Goal: Task Accomplishment & Management: Use online tool/utility

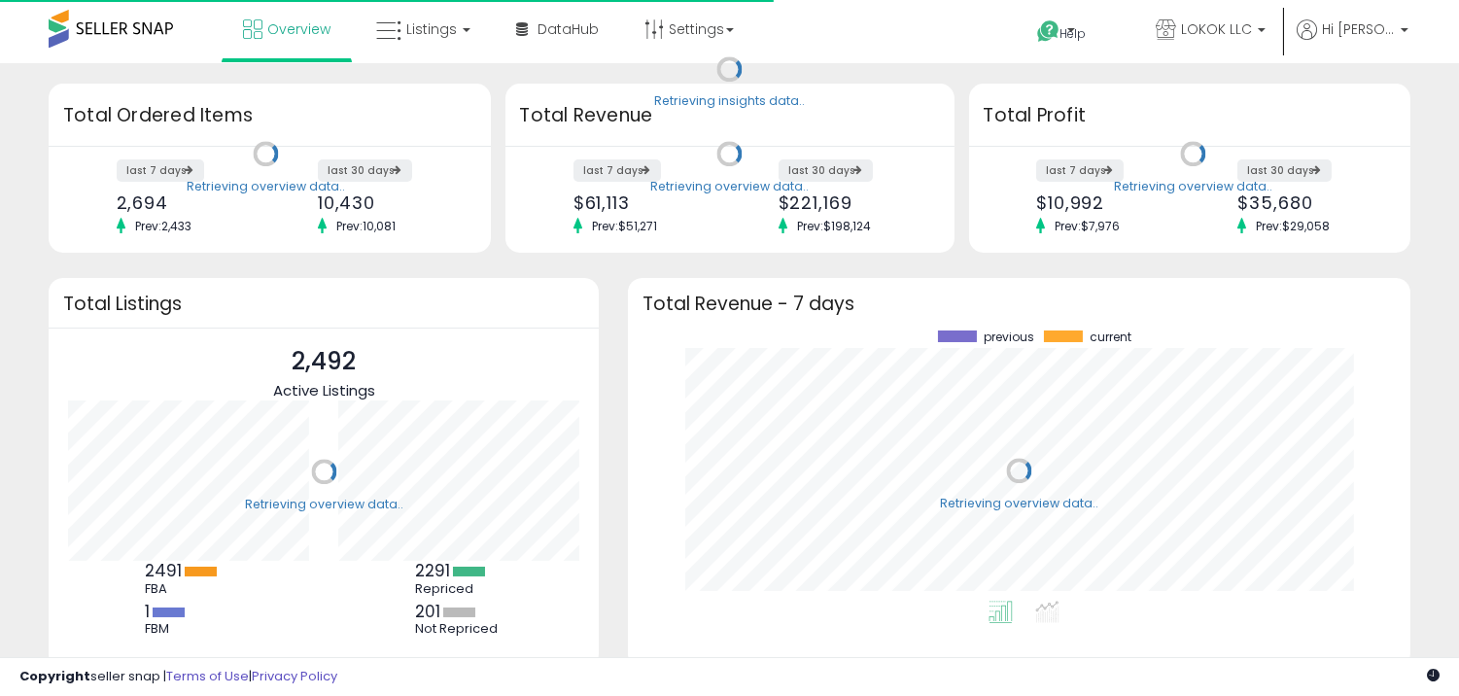
scroll to position [269, 744]
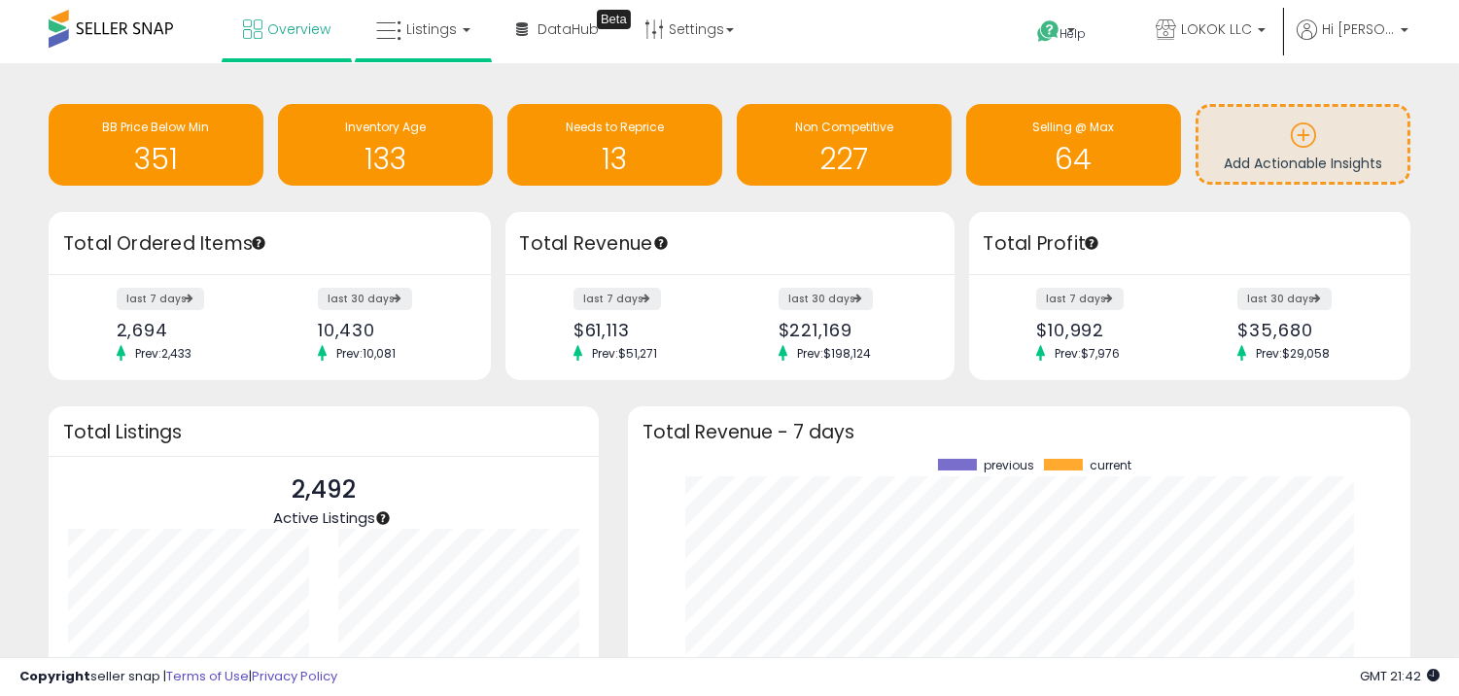
click at [483, 49] on li "Listings" at bounding box center [423, 31] width 137 height 62
click at [470, 35] on link "Listings" at bounding box center [423, 29] width 123 height 58
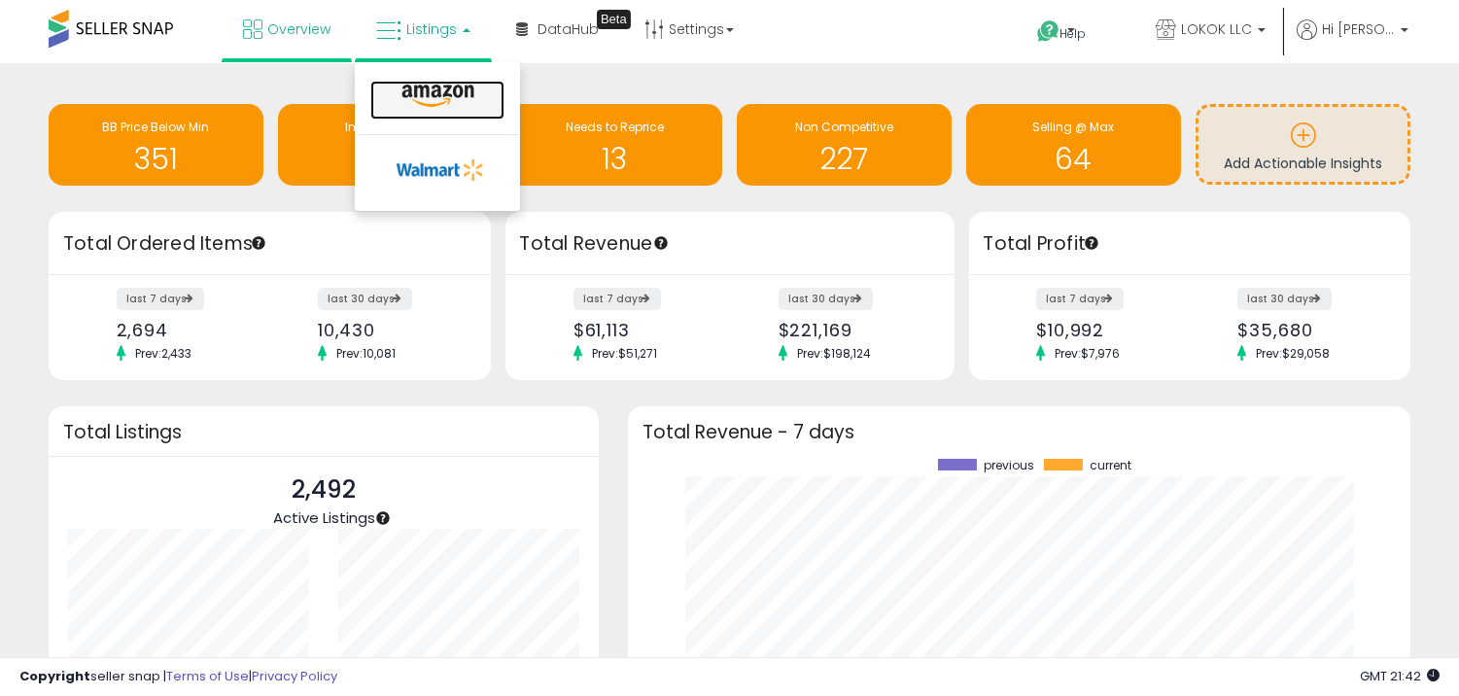
click at [453, 92] on icon at bounding box center [438, 96] width 85 height 25
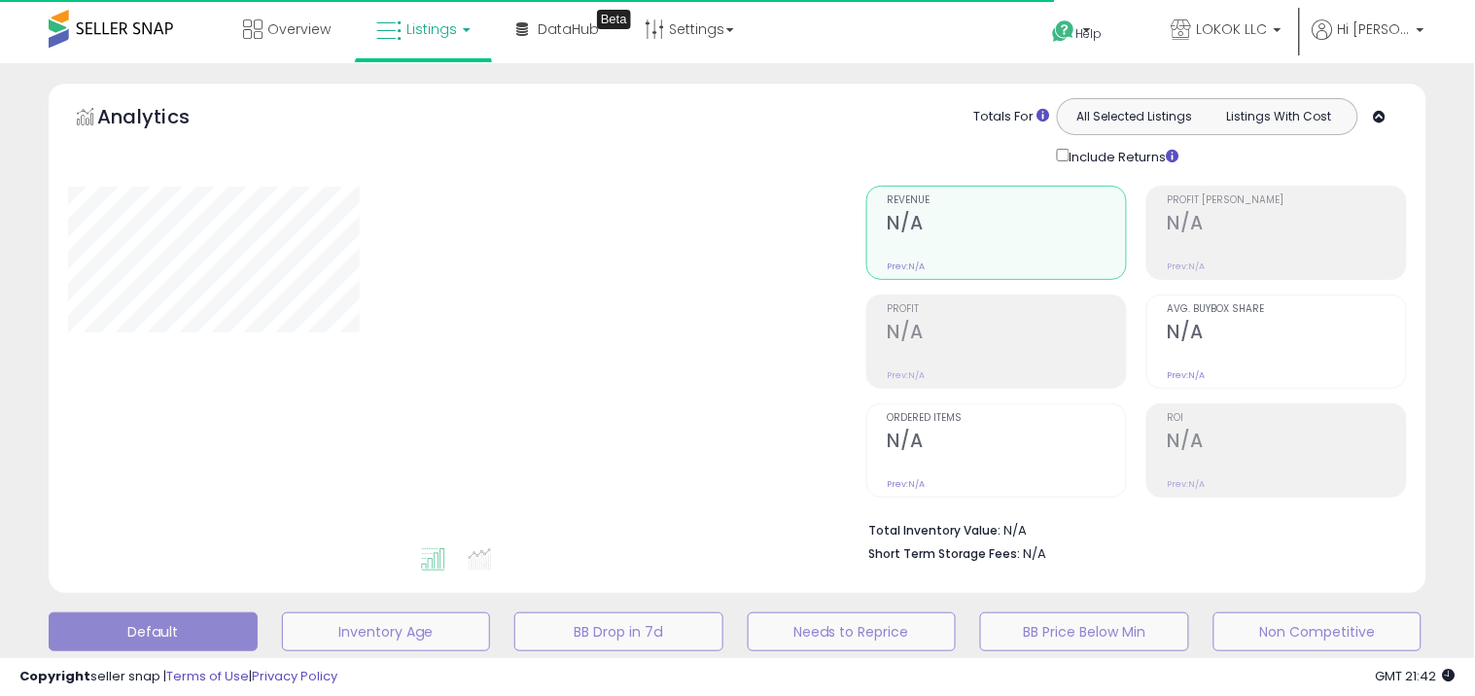
type input "**********"
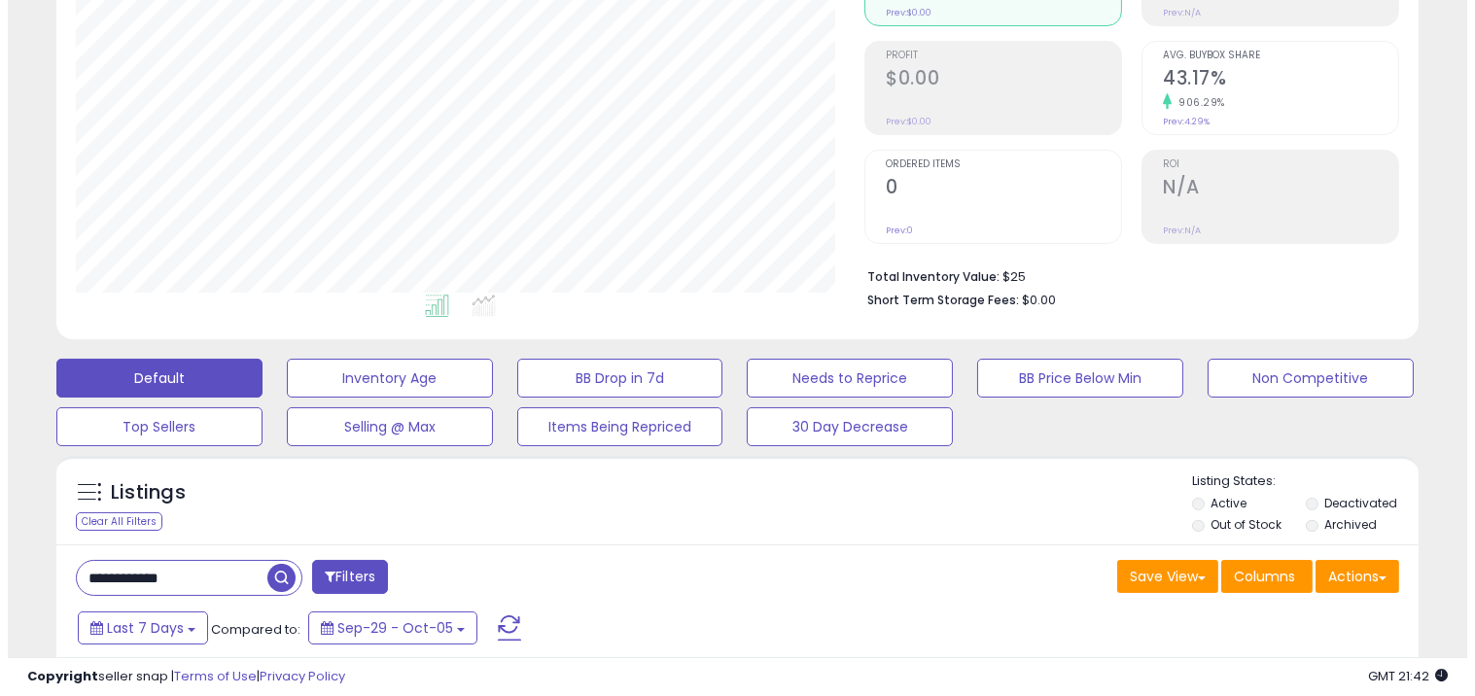
scroll to position [216, 0]
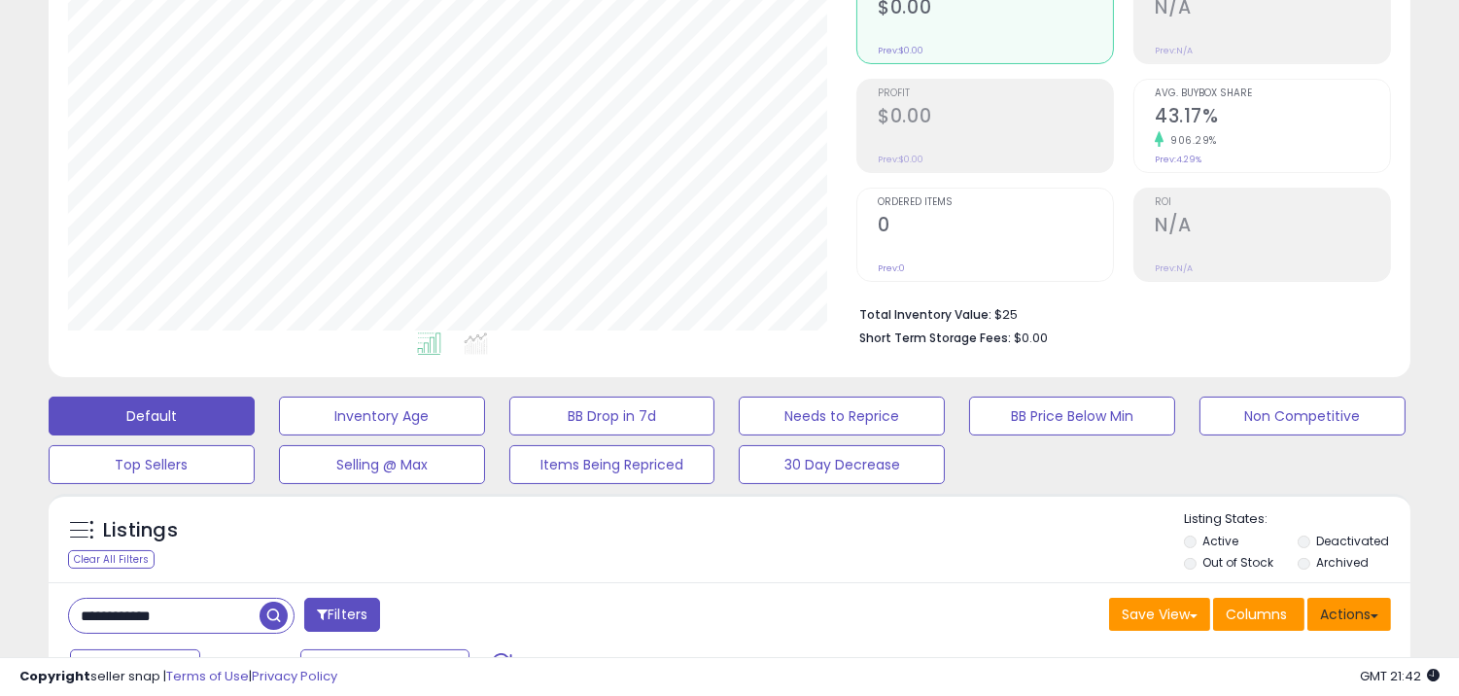
click at [1352, 628] on button "Actions" at bounding box center [1350, 614] width 84 height 33
click at [1200, 666] on link "Import" at bounding box center [1270, 656] width 213 height 30
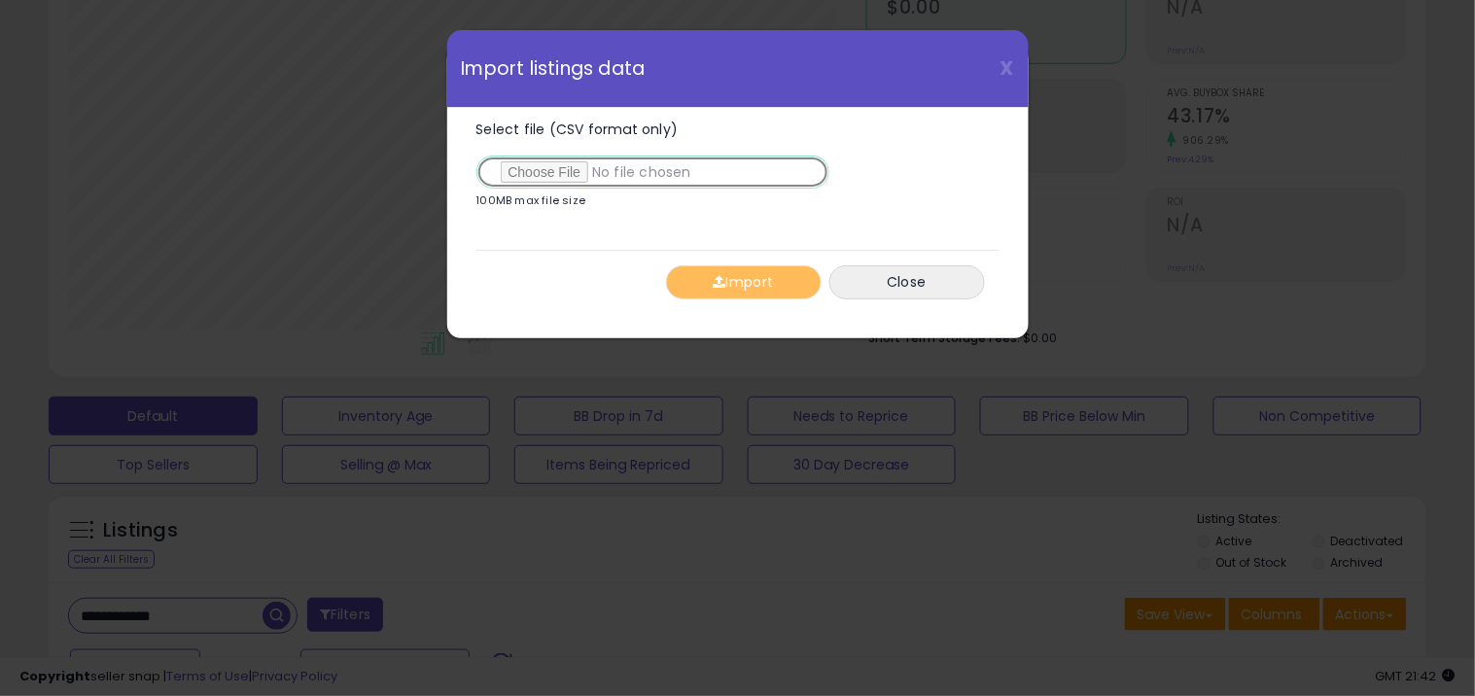
click at [579, 179] on input "Select file (CSV format only)" at bounding box center [652, 172] width 353 height 33
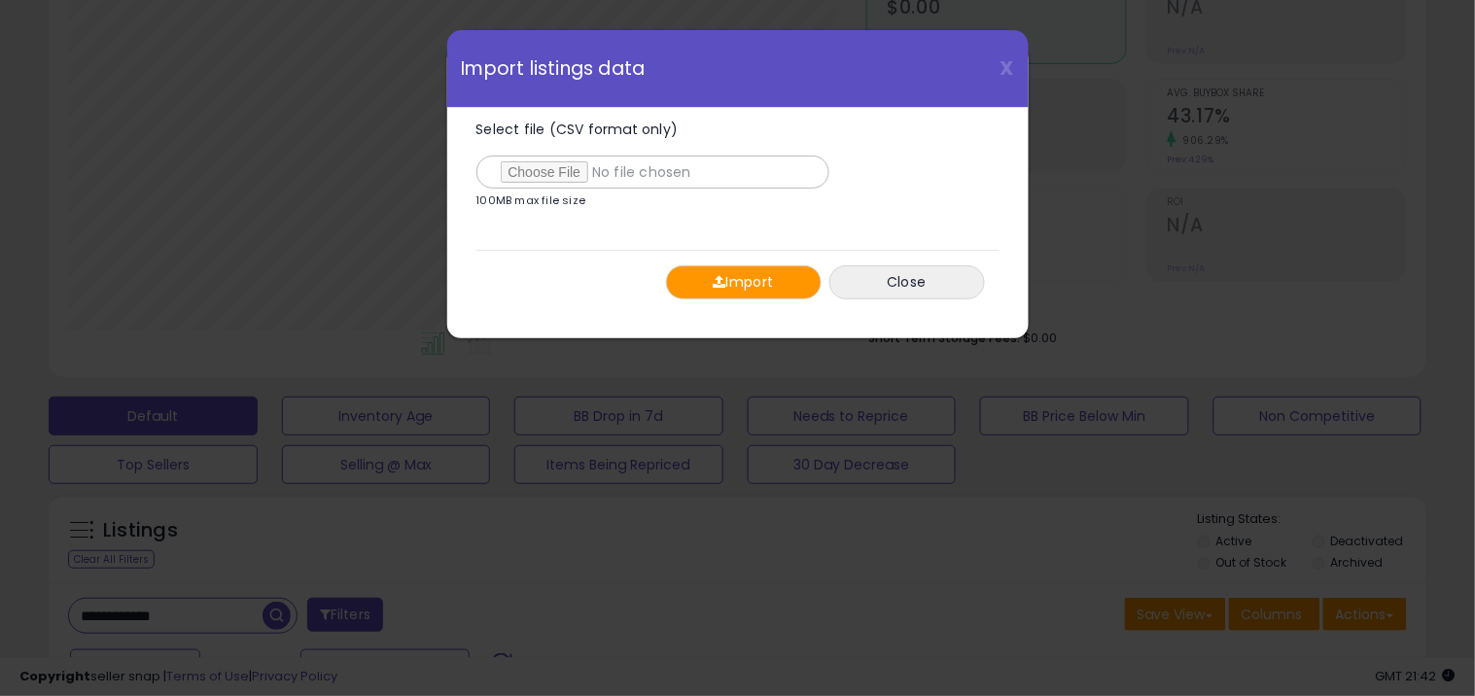
click at [778, 304] on div "Import Close" at bounding box center [737, 282] width 523 height 64
click at [760, 298] on button "Import" at bounding box center [744, 282] width 156 height 34
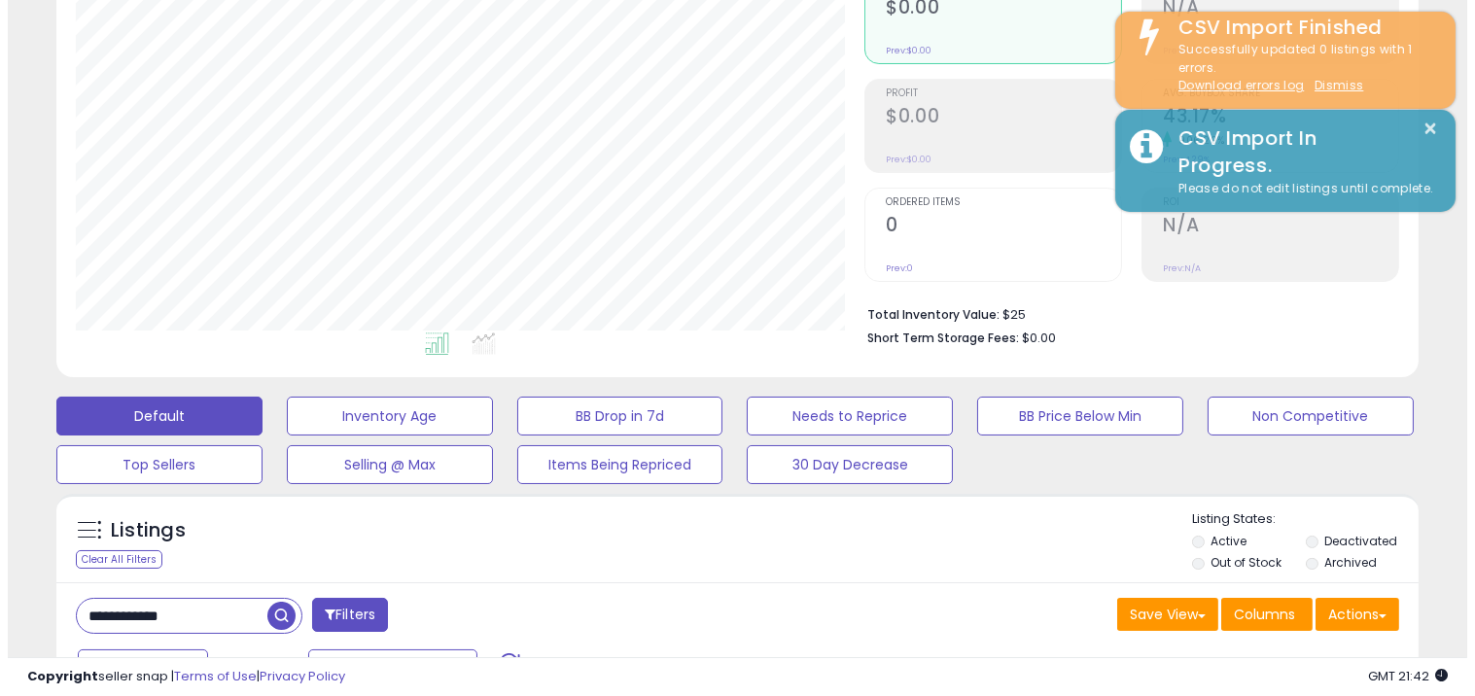
scroll to position [971792, 971401]
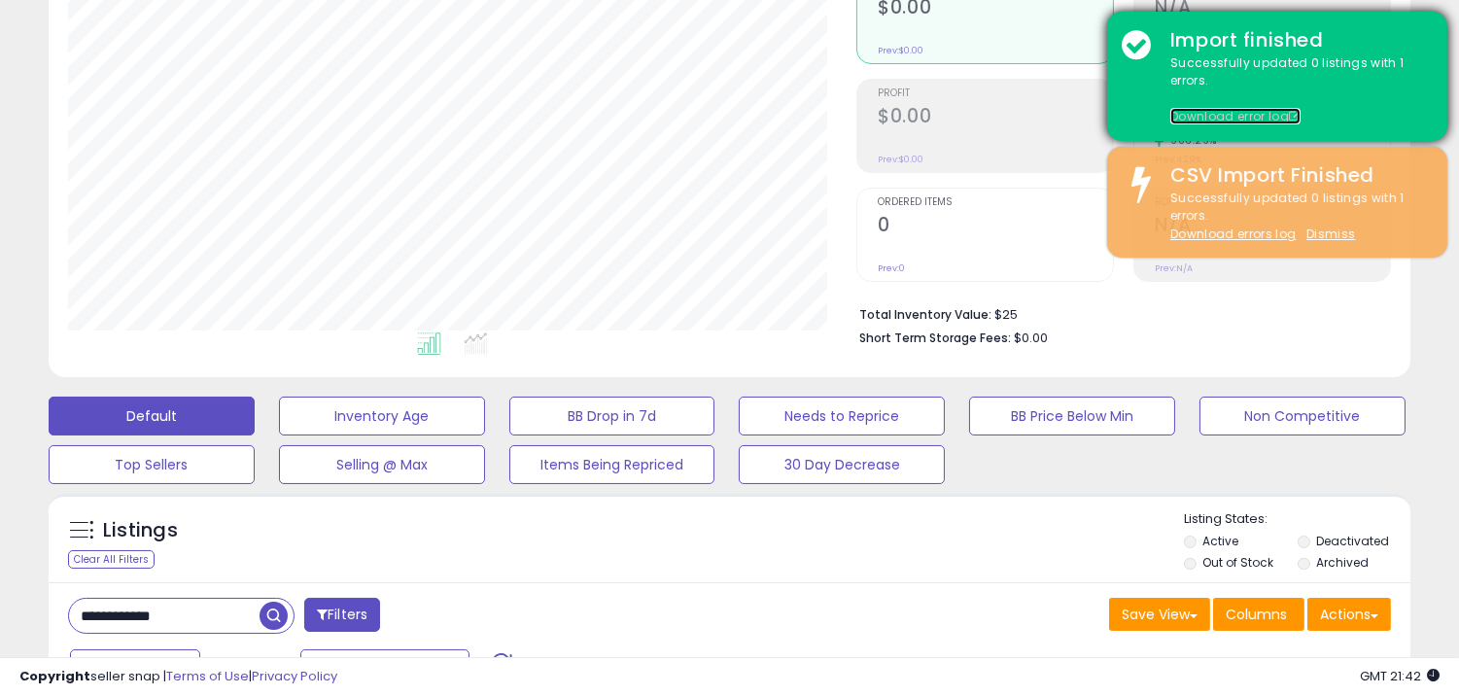
click at [1244, 112] on link "Download error log" at bounding box center [1236, 116] width 130 height 17
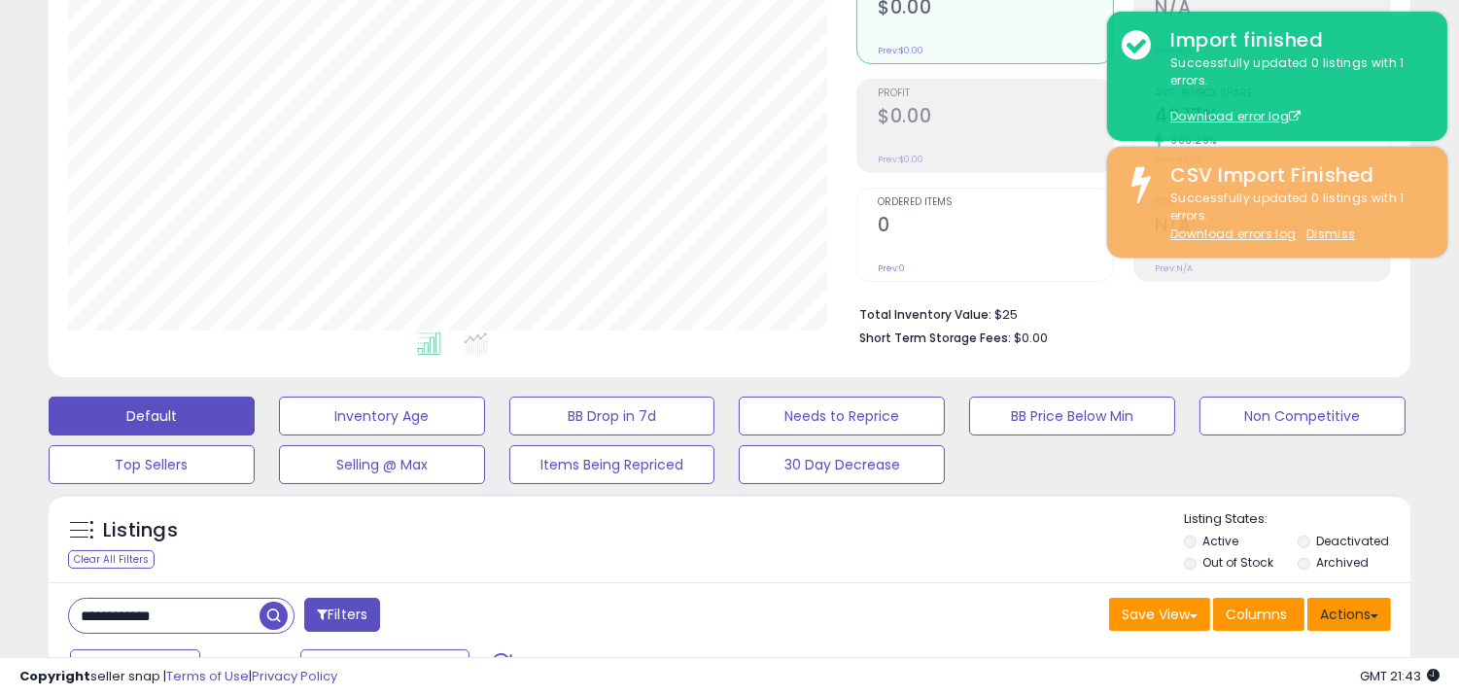
click at [1336, 613] on button "Actions" at bounding box center [1350, 614] width 84 height 33
click at [1285, 671] on link "Import" at bounding box center [1270, 656] width 213 height 30
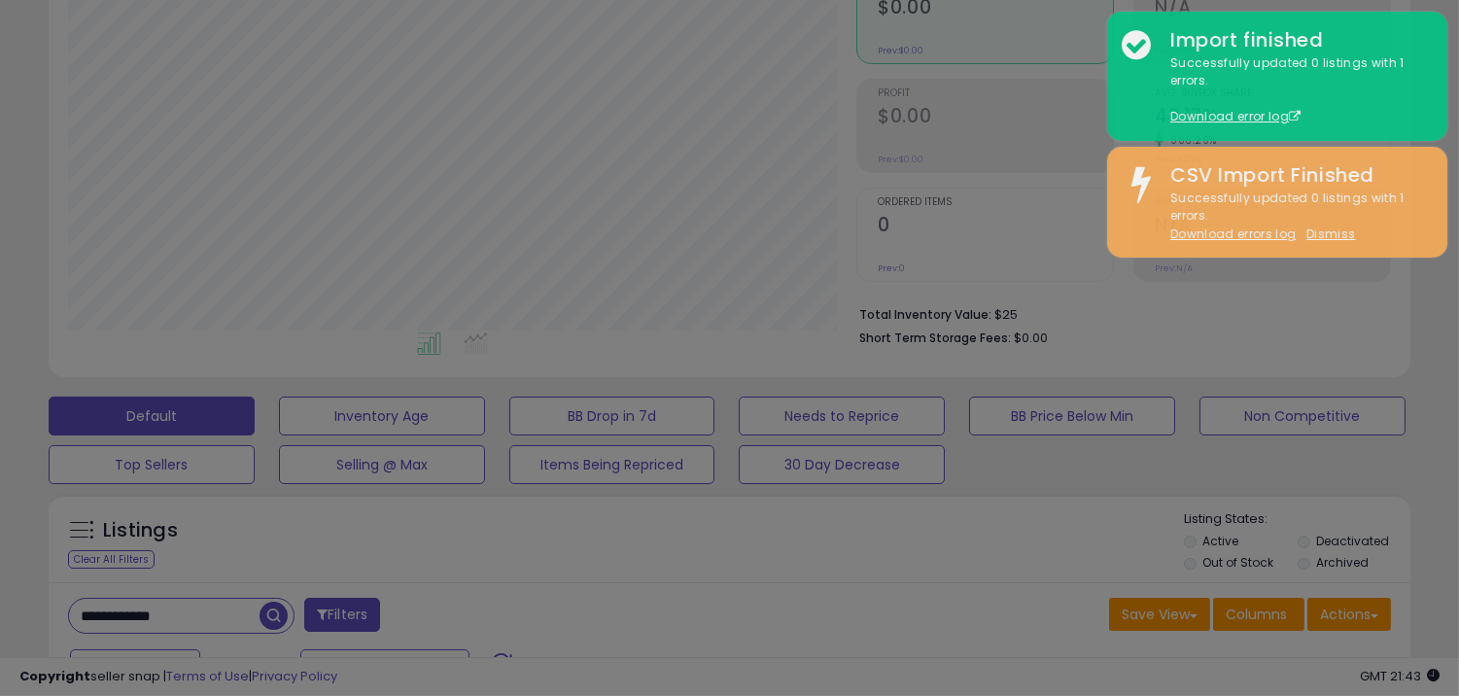
scroll to position [399, 798]
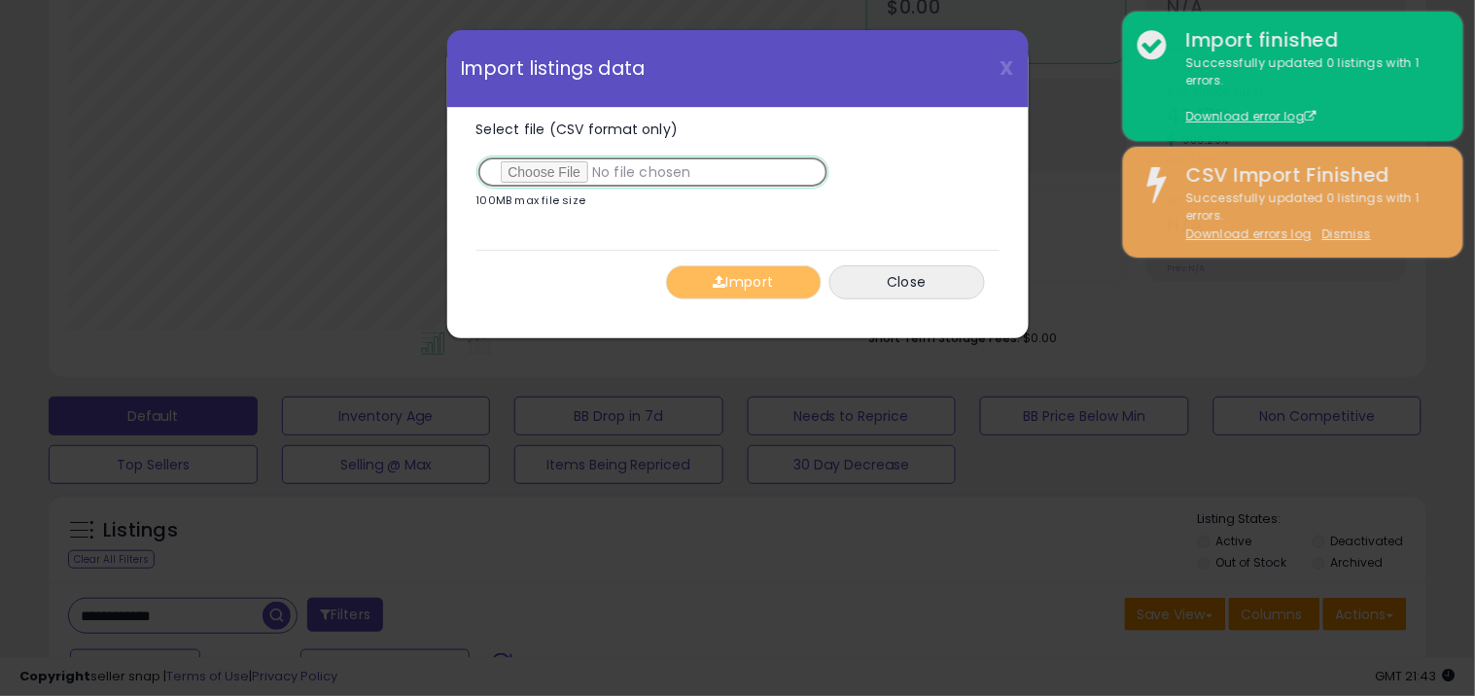
click at [603, 173] on input "Select file (CSV format only)" at bounding box center [652, 172] width 353 height 33
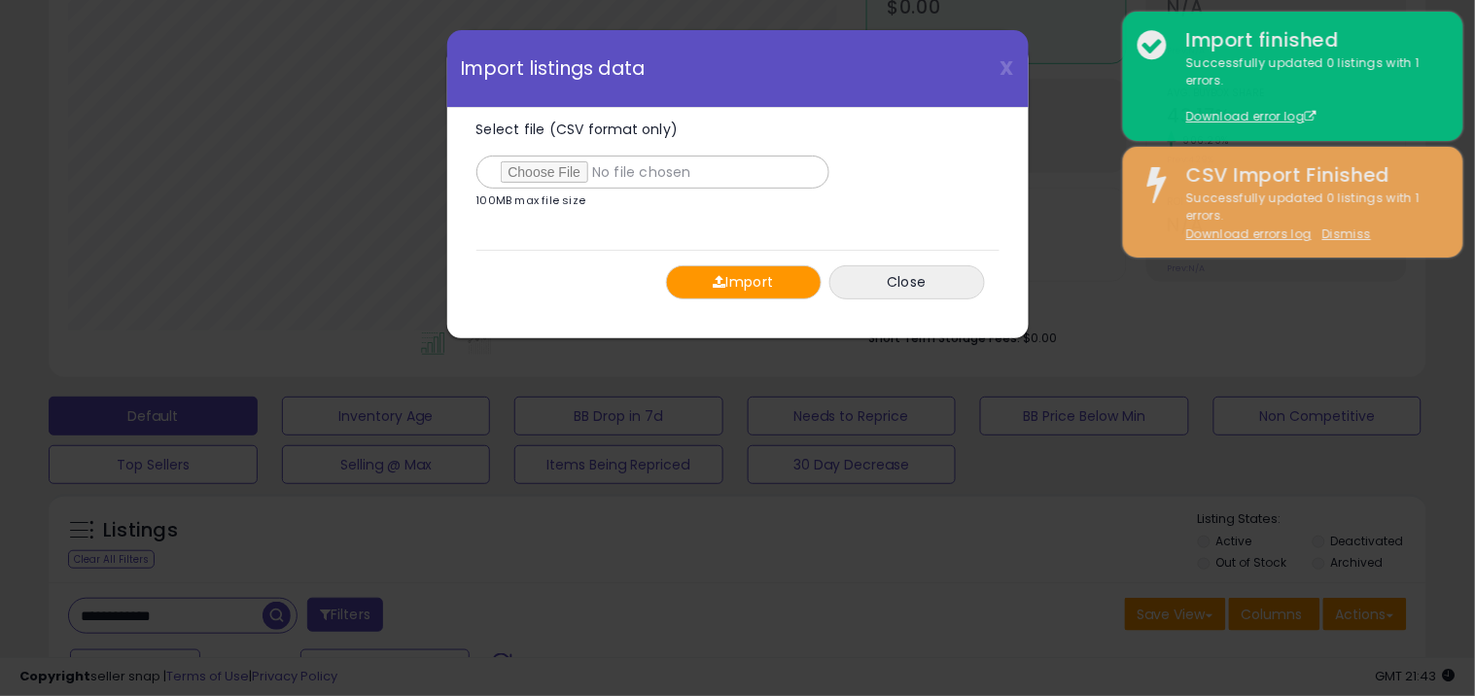
click at [793, 283] on button "Import" at bounding box center [744, 282] width 156 height 34
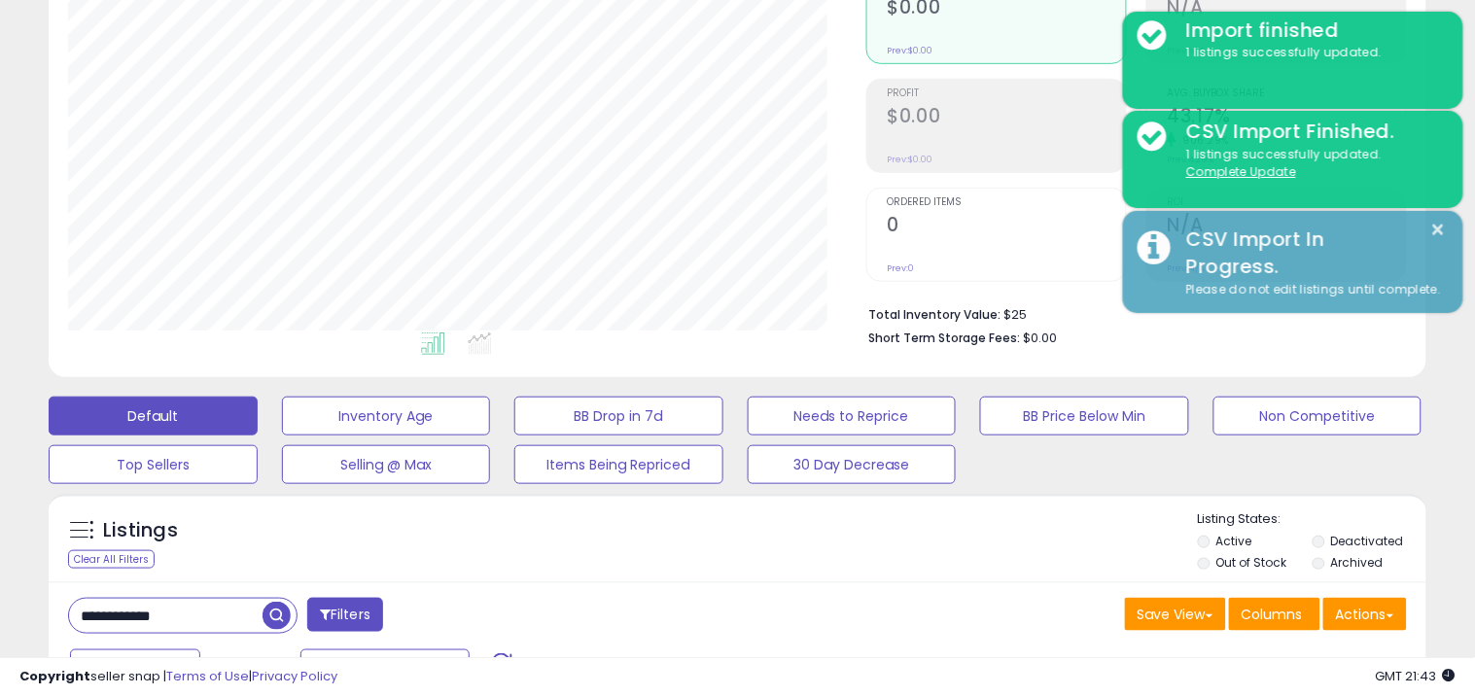
scroll to position [971792, 971401]
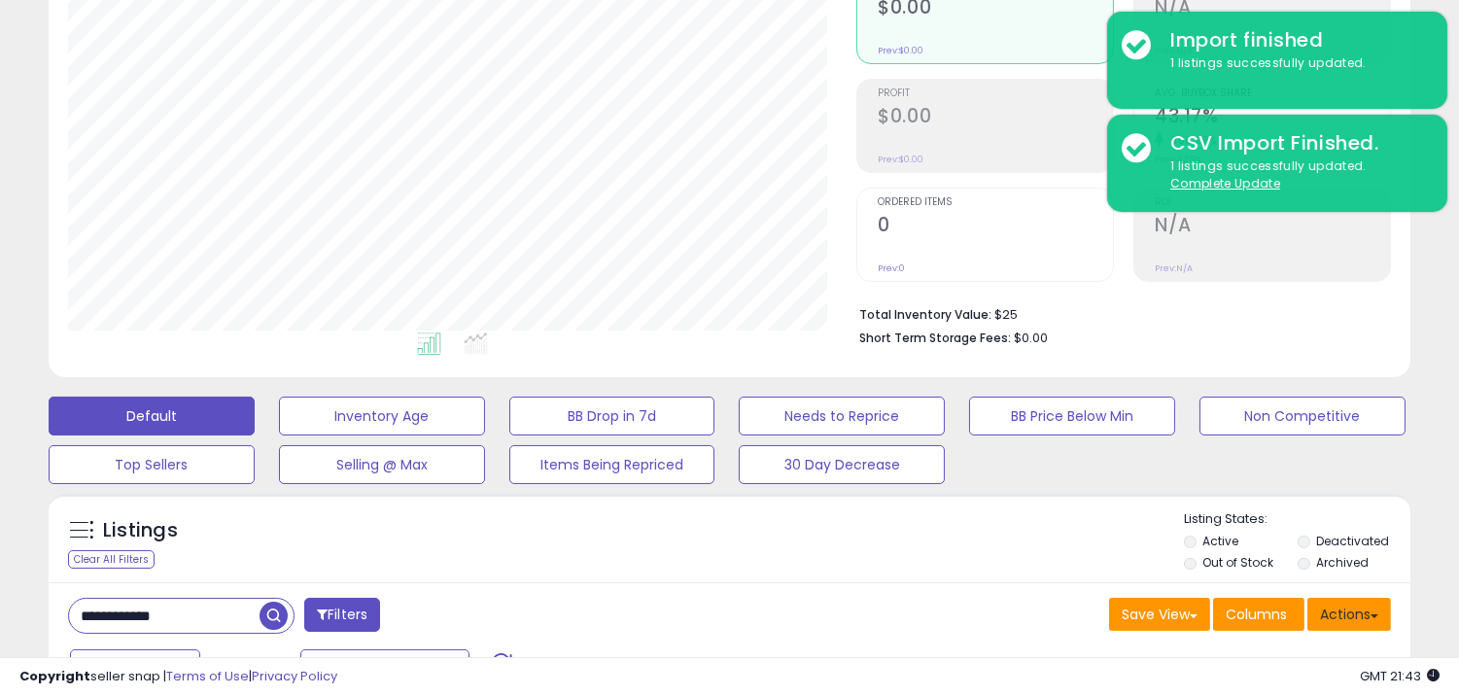
click at [1319, 625] on button "Actions" at bounding box center [1350, 614] width 84 height 33
click at [1300, 634] on div "Columns" at bounding box center [1258, 617] width 91 height 38
click at [1336, 622] on button "Actions" at bounding box center [1350, 614] width 84 height 33
click at [1238, 653] on link "Import" at bounding box center [1270, 656] width 213 height 30
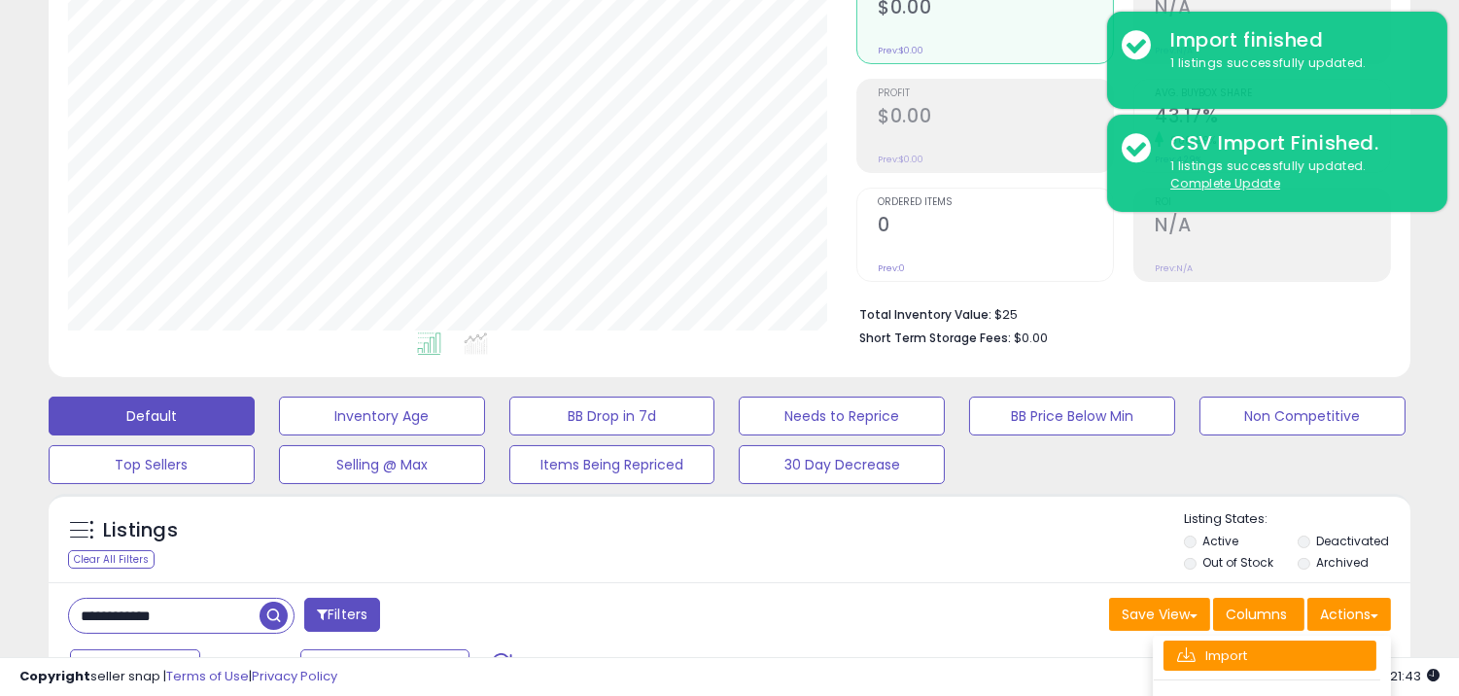
scroll to position [399, 798]
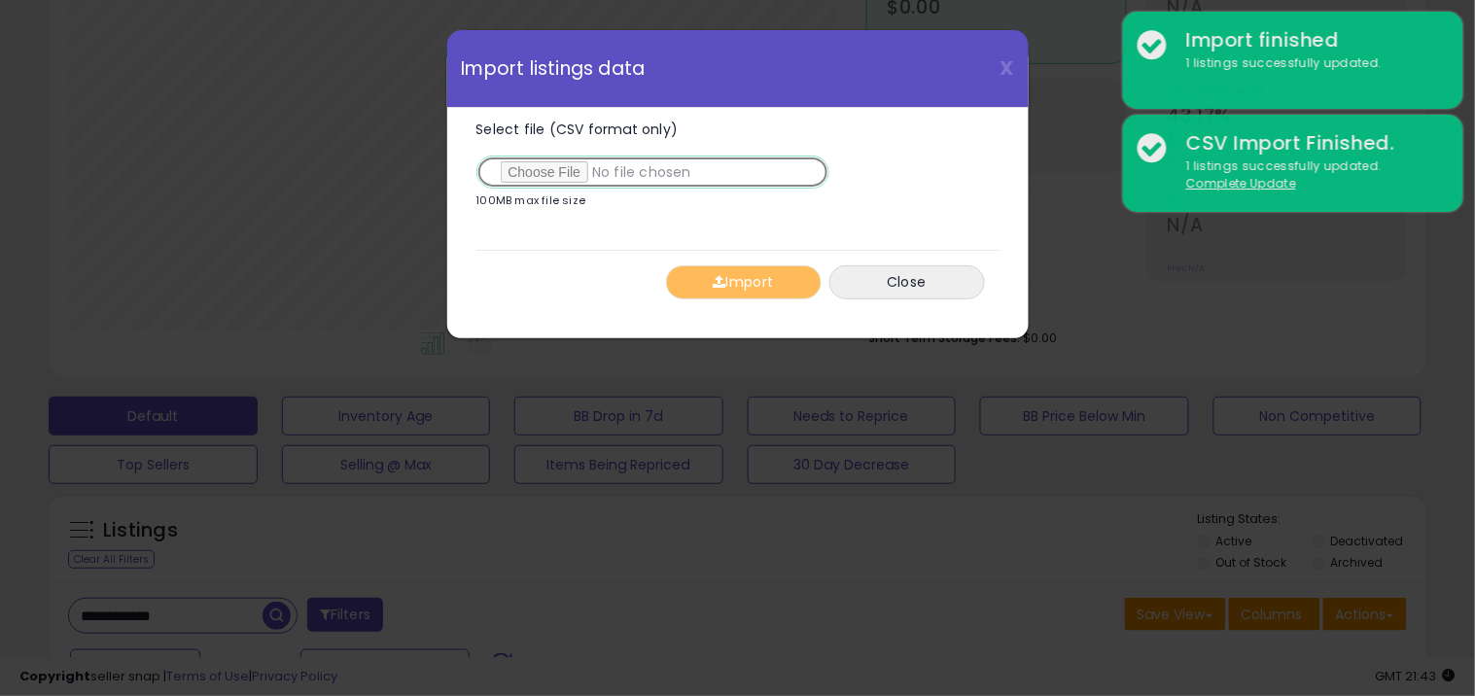
click at [569, 170] on input "Select file (CSV format only)" at bounding box center [652, 172] width 353 height 33
type input "**********"
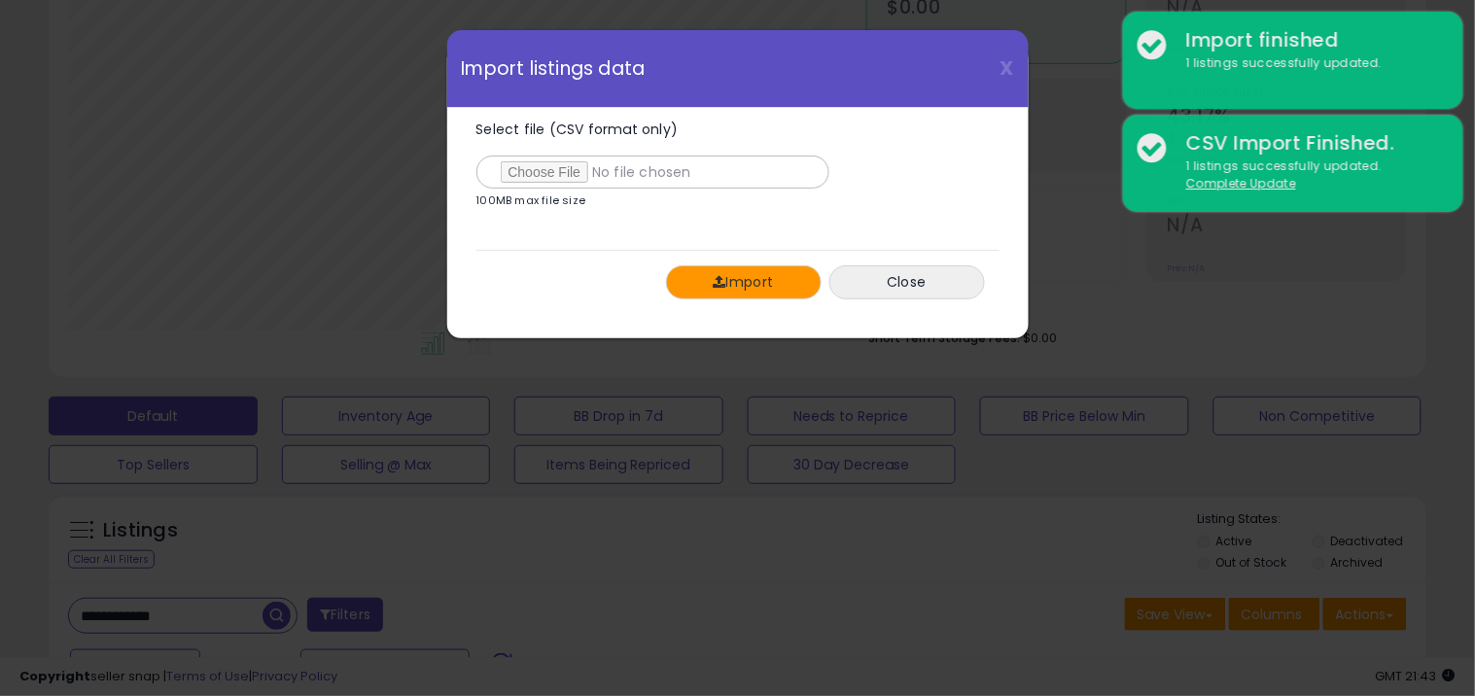
click at [758, 288] on button "Import" at bounding box center [744, 282] width 156 height 34
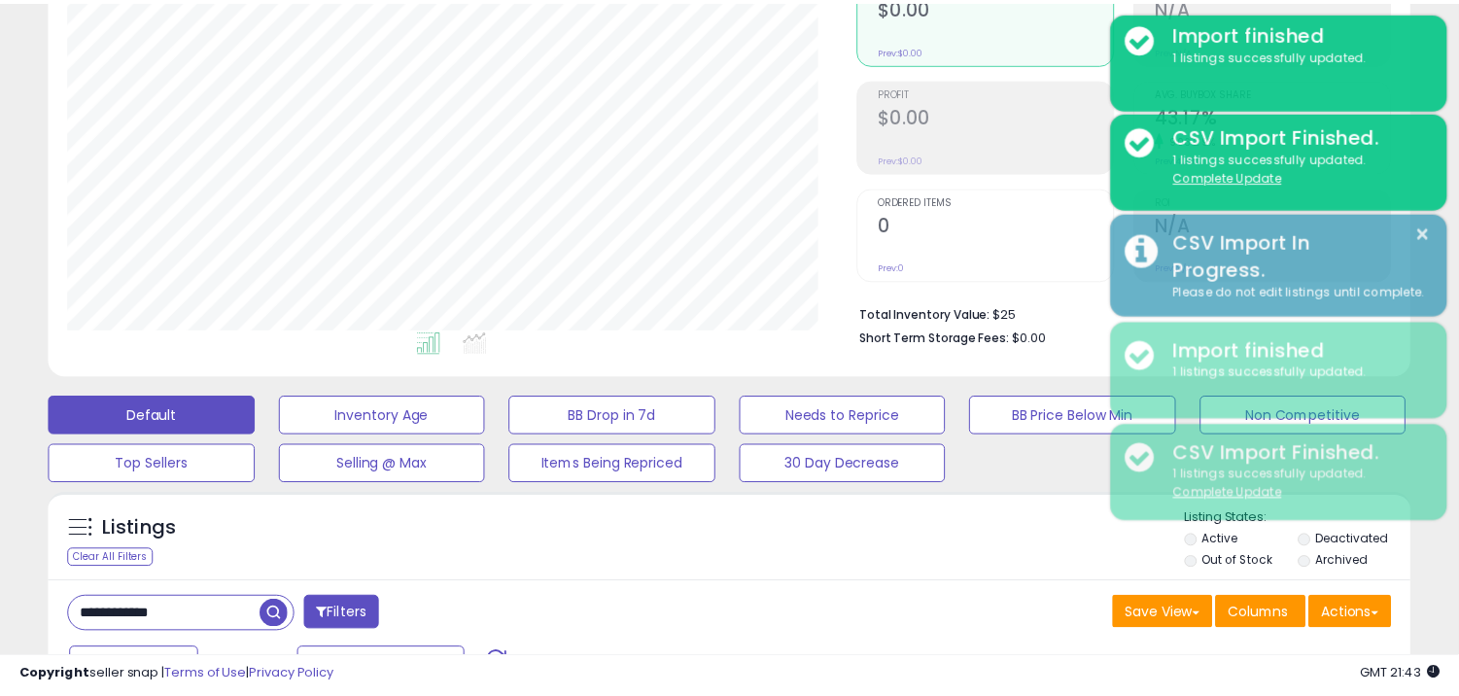
scroll to position [971792, 971401]
